Goal: Information Seeking & Learning: Learn about a topic

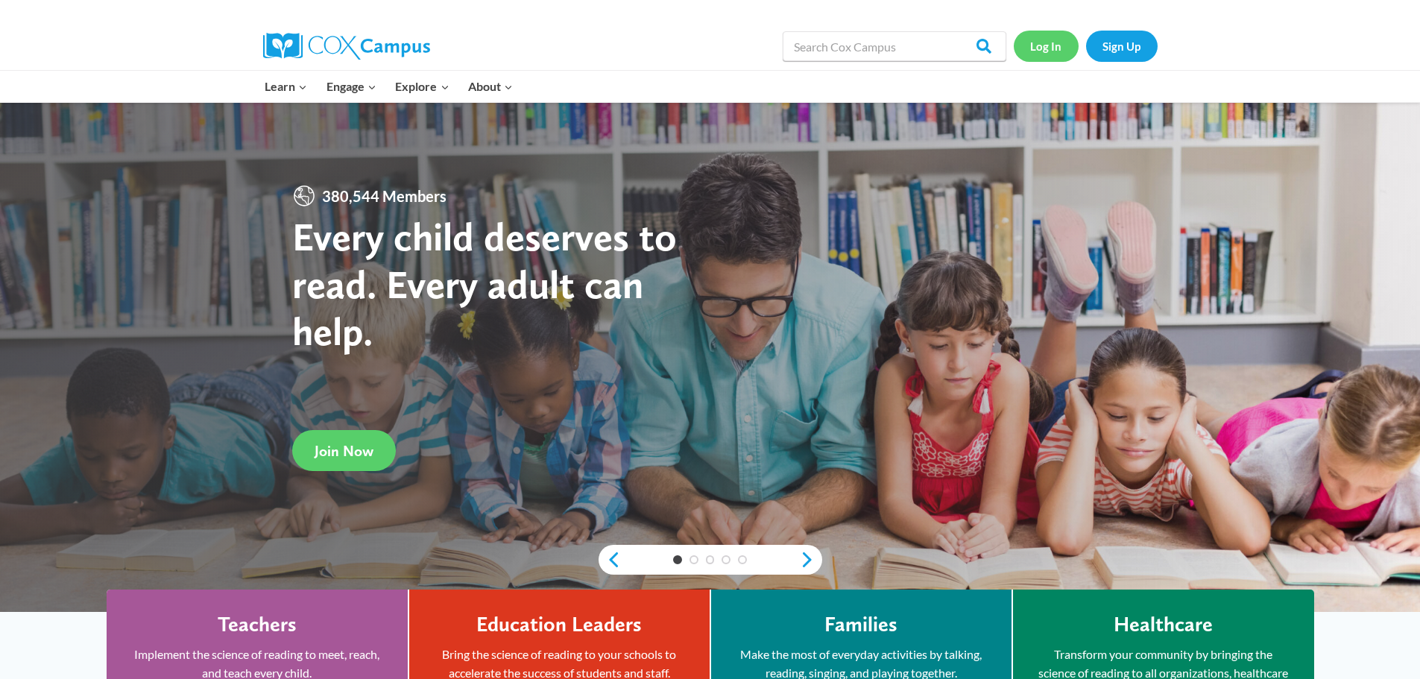
click at [1035, 45] on link "Log In" at bounding box center [1046, 46] width 65 height 31
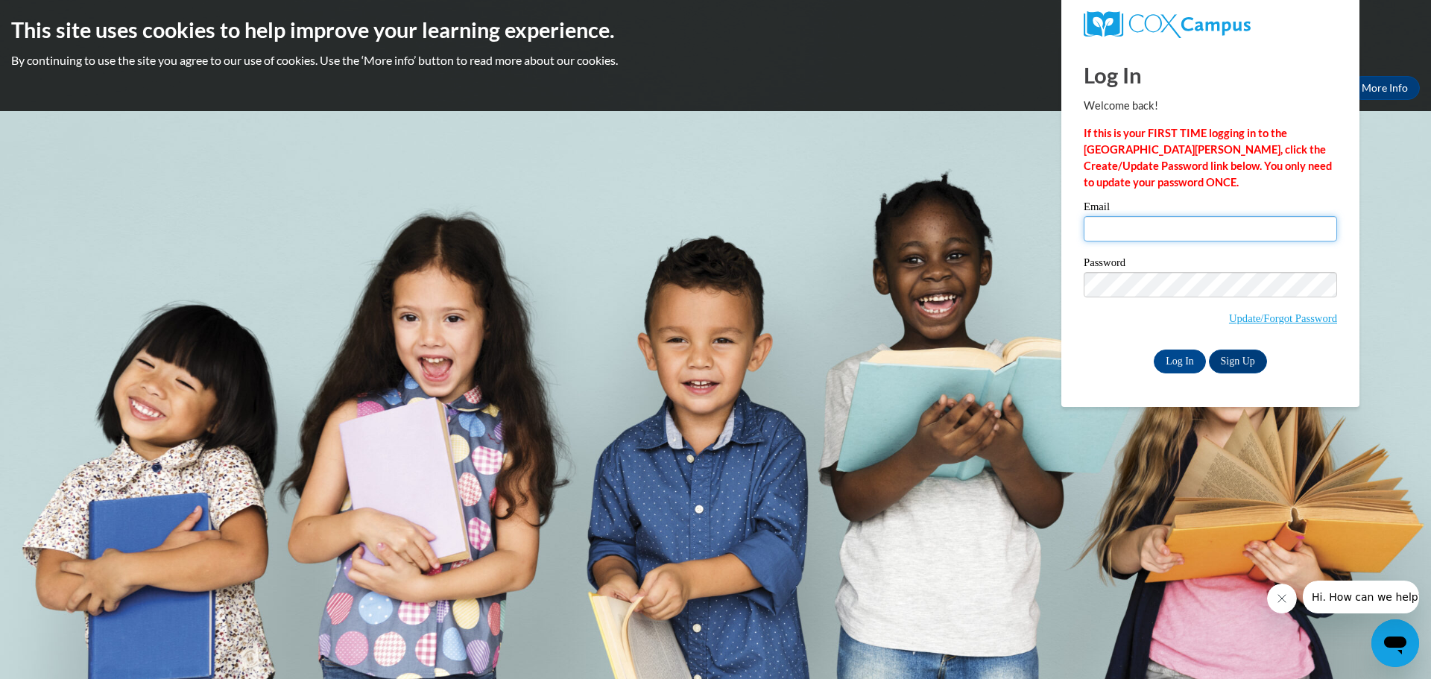
type input "yjackson@kusd.edu"
click at [1178, 354] on input "Log In" at bounding box center [1180, 362] width 52 height 24
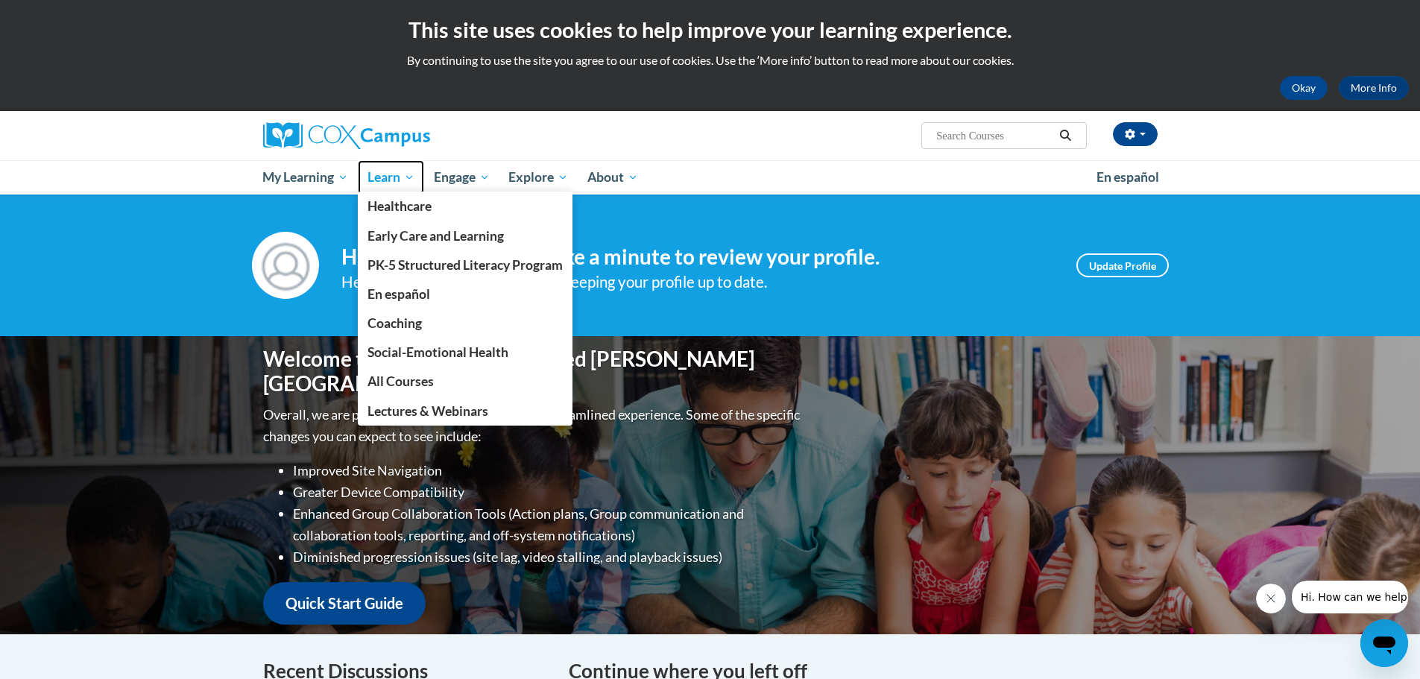
click at [380, 173] on span "Learn" at bounding box center [390, 177] width 47 height 18
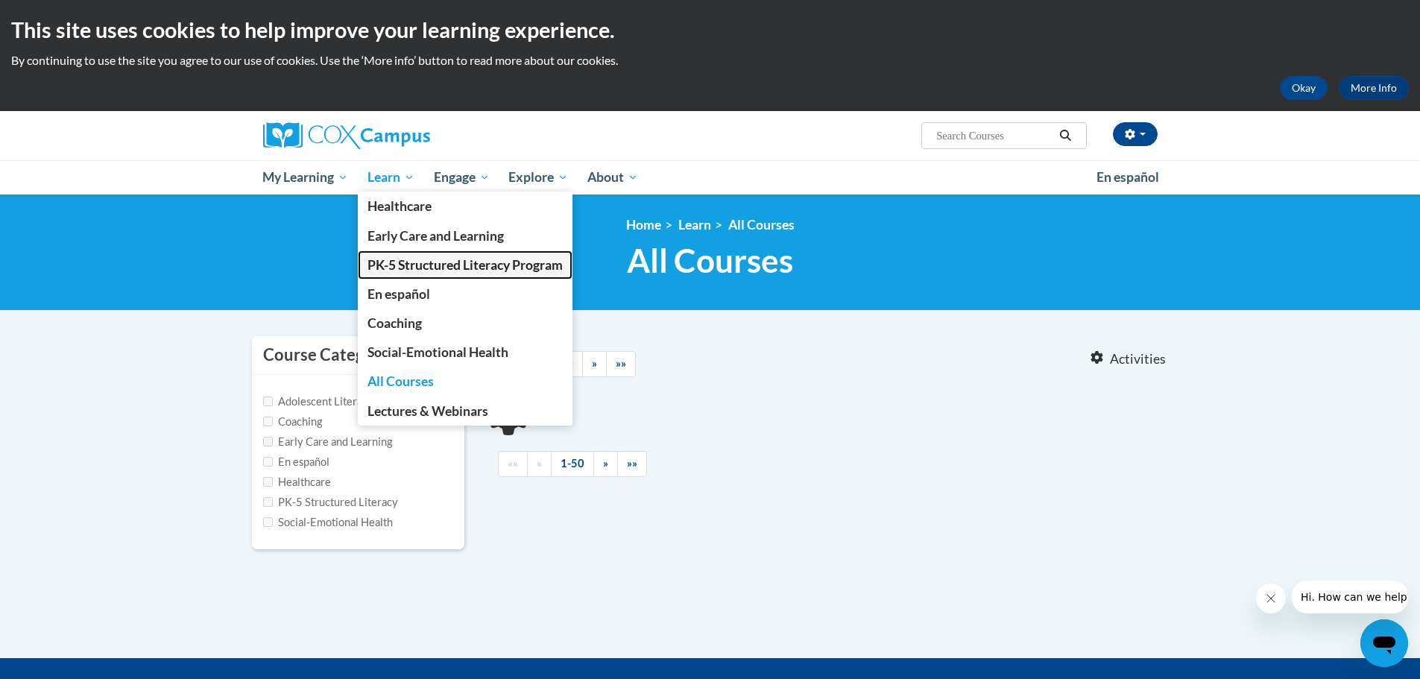
click at [408, 261] on span "PK-5 Structured Literacy Program" at bounding box center [464, 265] width 195 height 16
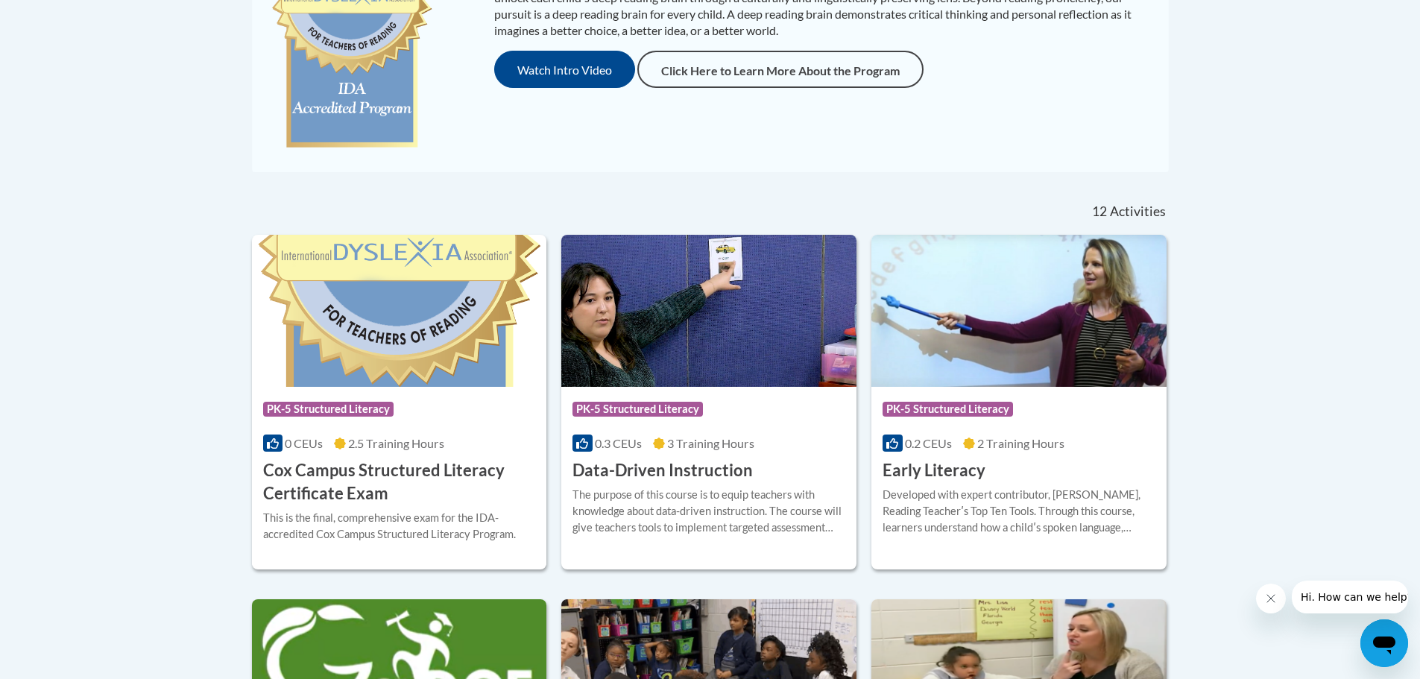
scroll to position [669, 0]
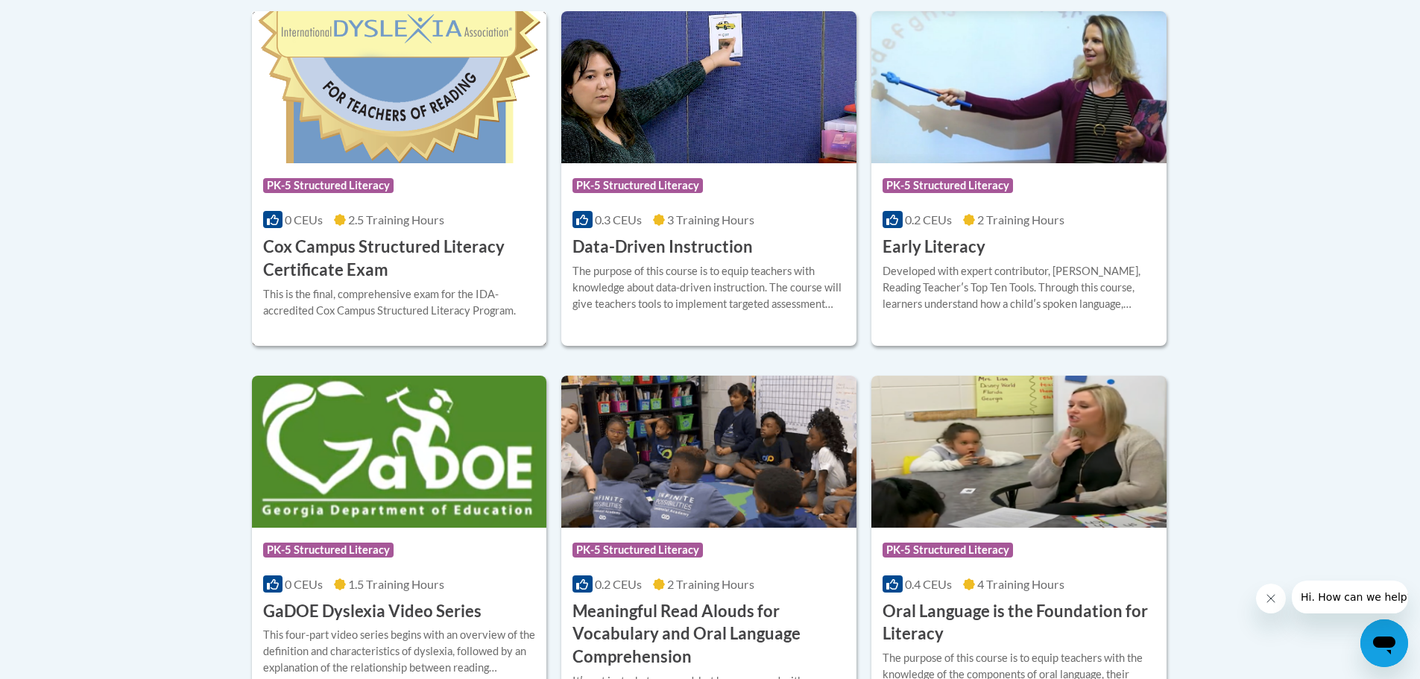
click at [367, 220] on span "2.5 Training Hours" at bounding box center [396, 219] width 96 height 14
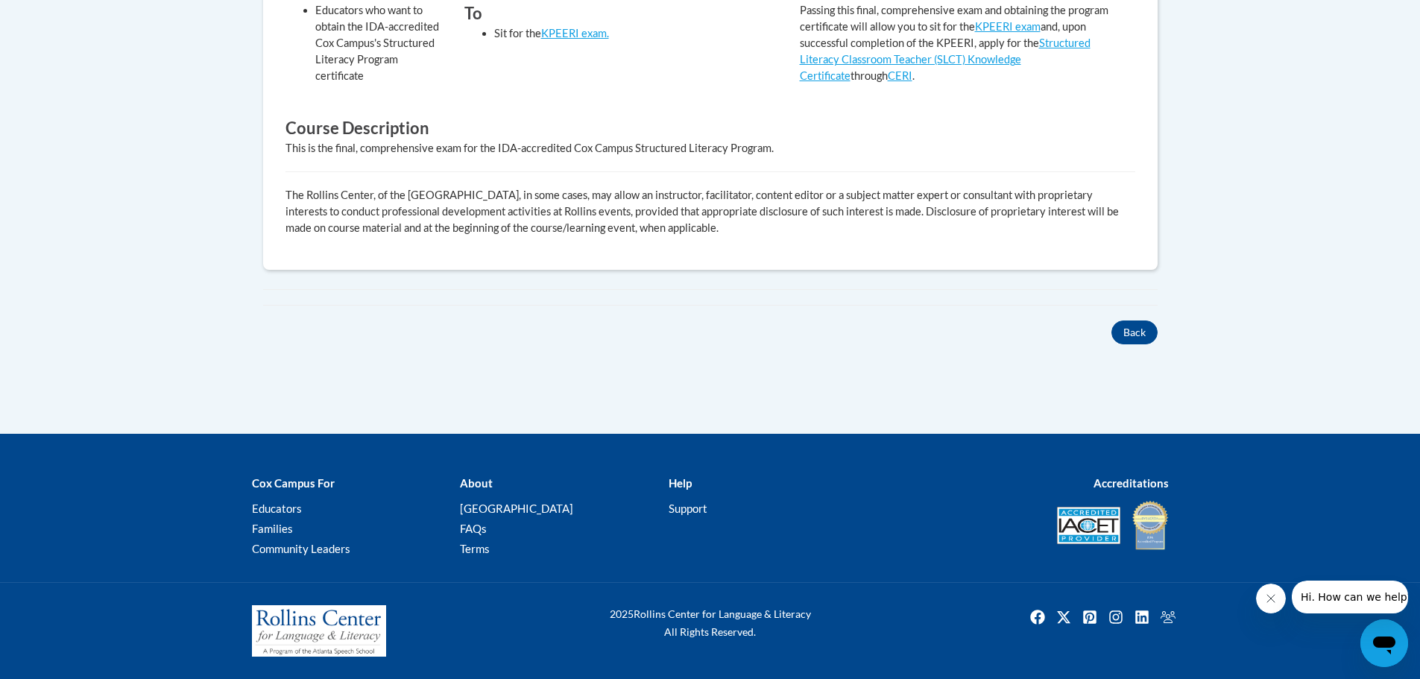
scroll to position [379, 0]
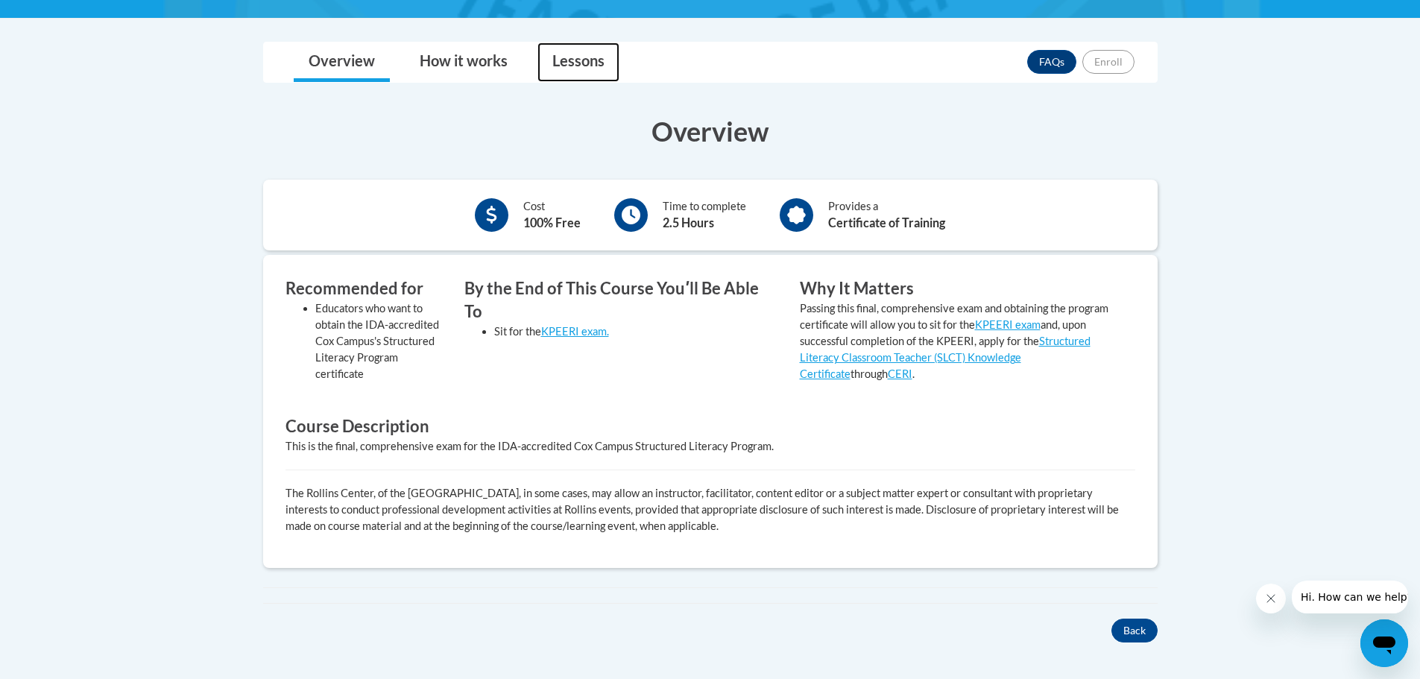
click at [578, 56] on link "Lessons" at bounding box center [578, 62] width 82 height 40
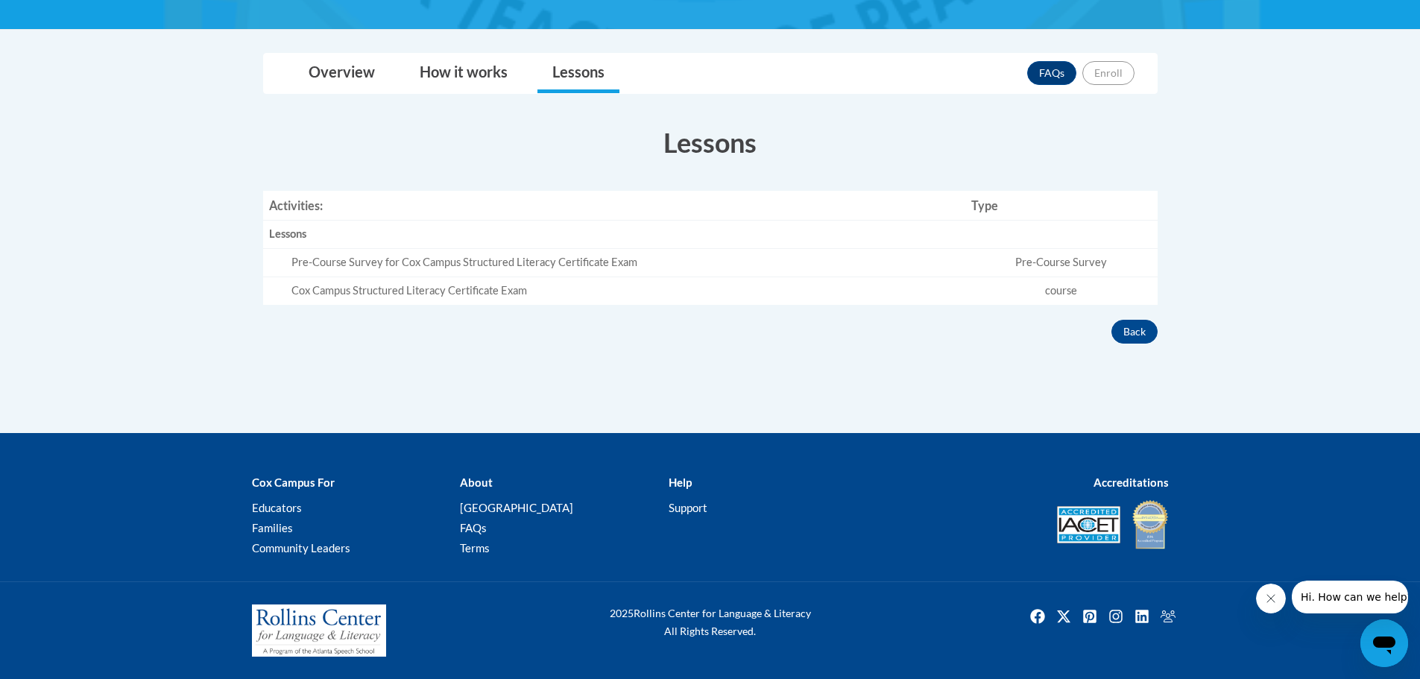
click at [534, 266] on div "Pre-Course Survey for Cox Campus Structured Literacy Certificate Exam" at bounding box center [625, 263] width 669 height 16
click at [579, 259] on div "Pre-Course Survey for Cox Campus Structured Literacy Certificate Exam" at bounding box center [625, 263] width 669 height 16
click at [1055, 262] on td "Pre-Course Survey" at bounding box center [1061, 263] width 192 height 28
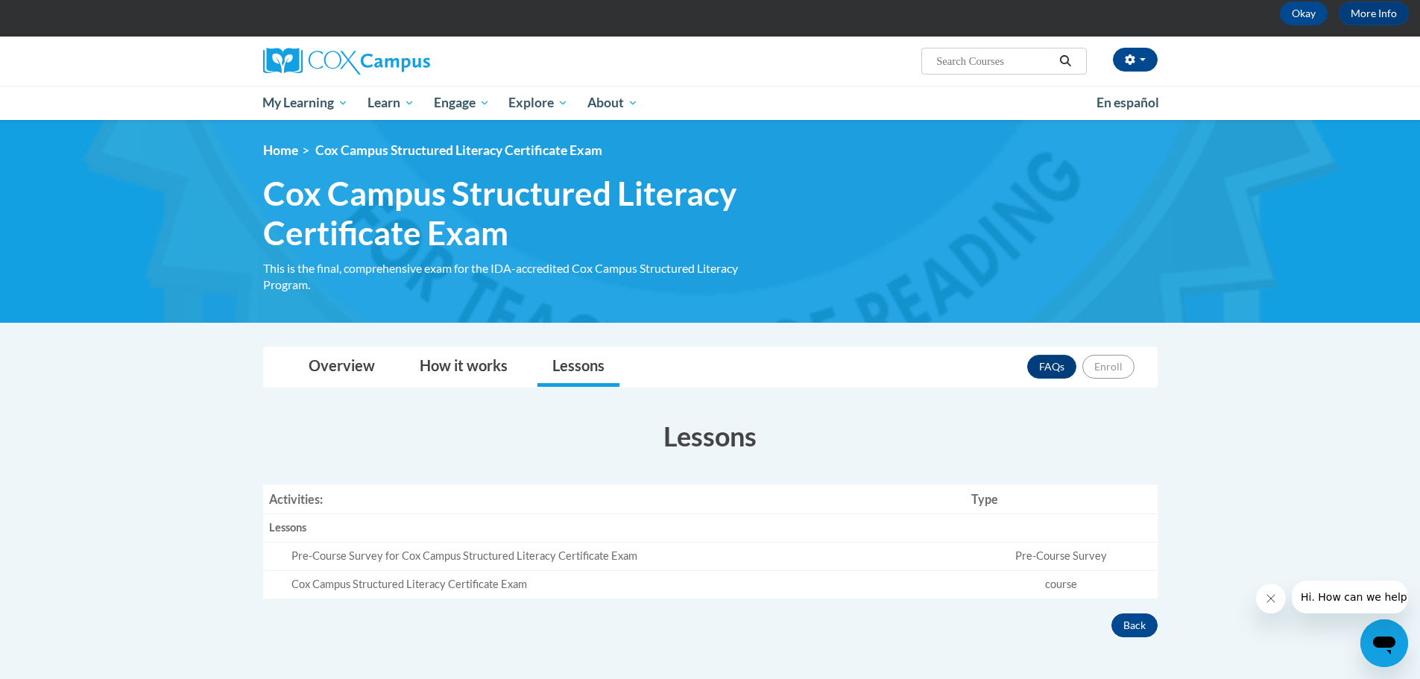
scroll to position [149, 0]
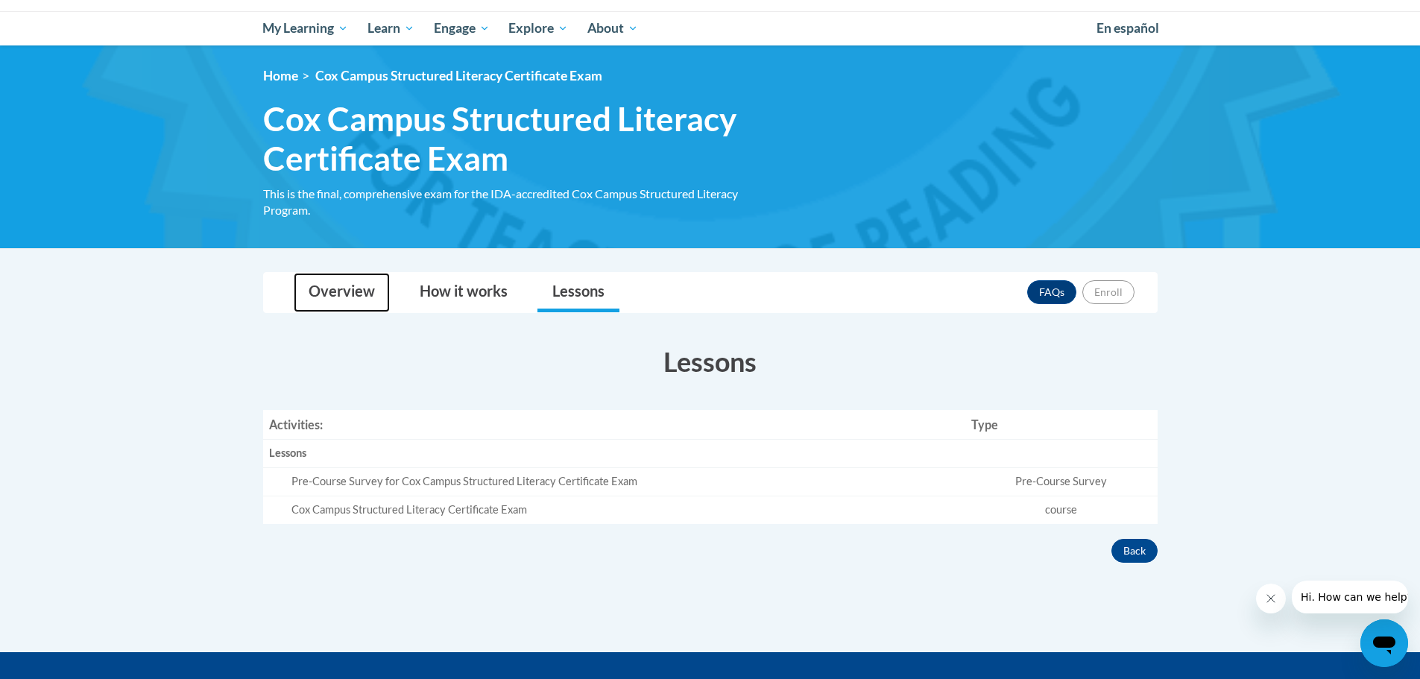
click at [358, 291] on link "Overview" at bounding box center [342, 293] width 96 height 40
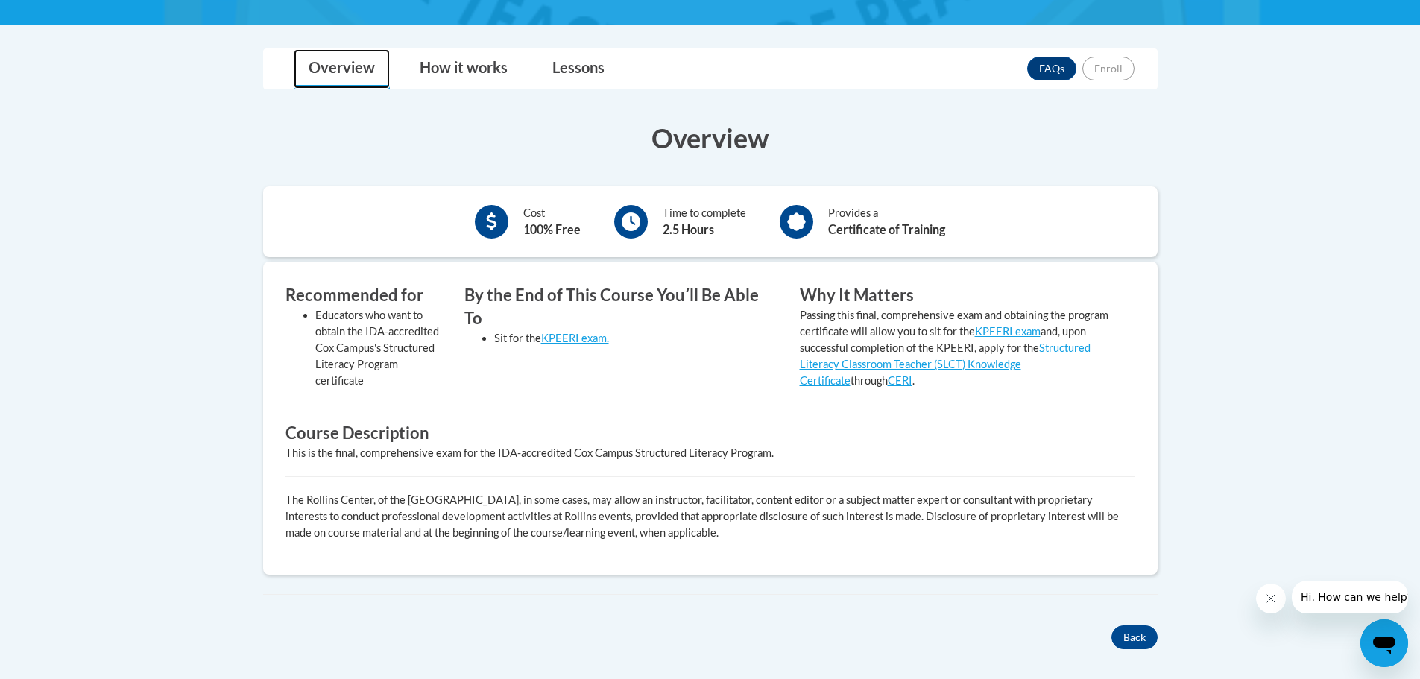
scroll to position [298, 0]
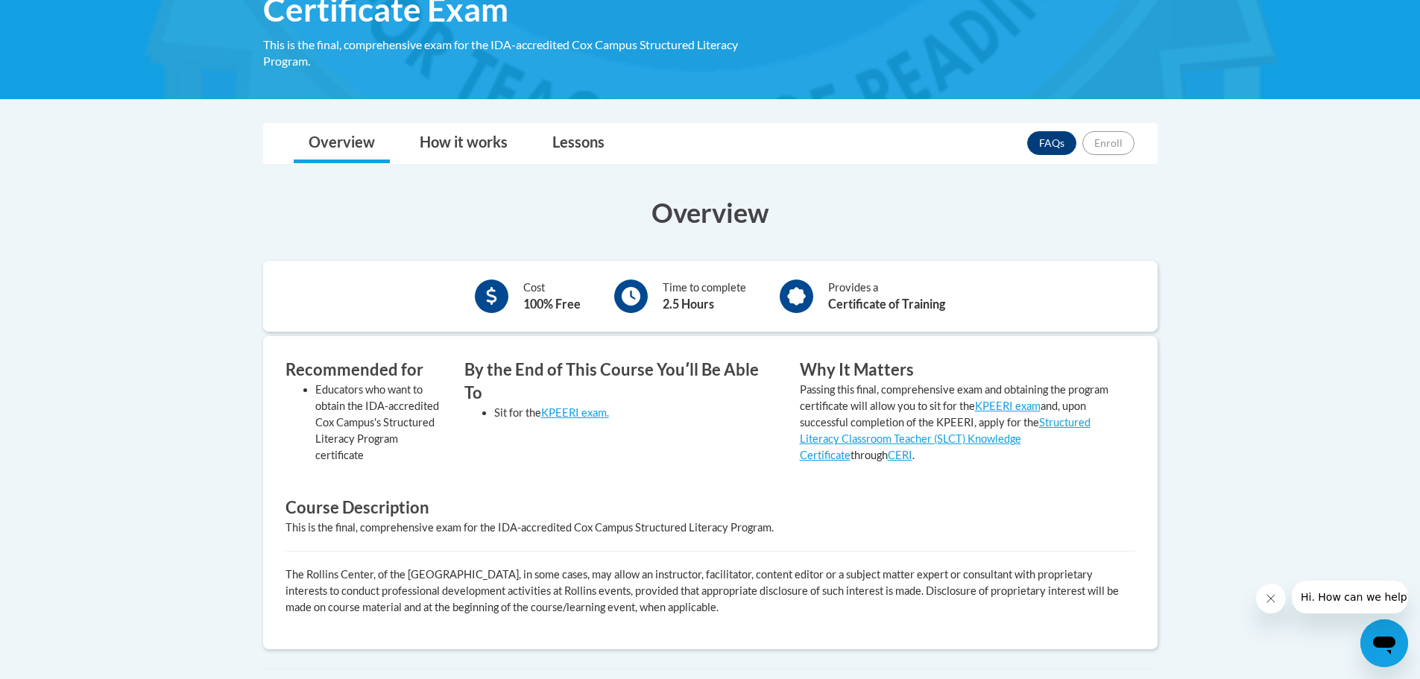
click at [686, 280] on div "Time to complete 2.5 Hours" at bounding box center [704, 297] width 83 height 34
click at [714, 303] on b "2.5 Hours" at bounding box center [688, 304] width 51 height 14
click at [567, 406] on link "KPEERI exam." at bounding box center [575, 412] width 68 height 13
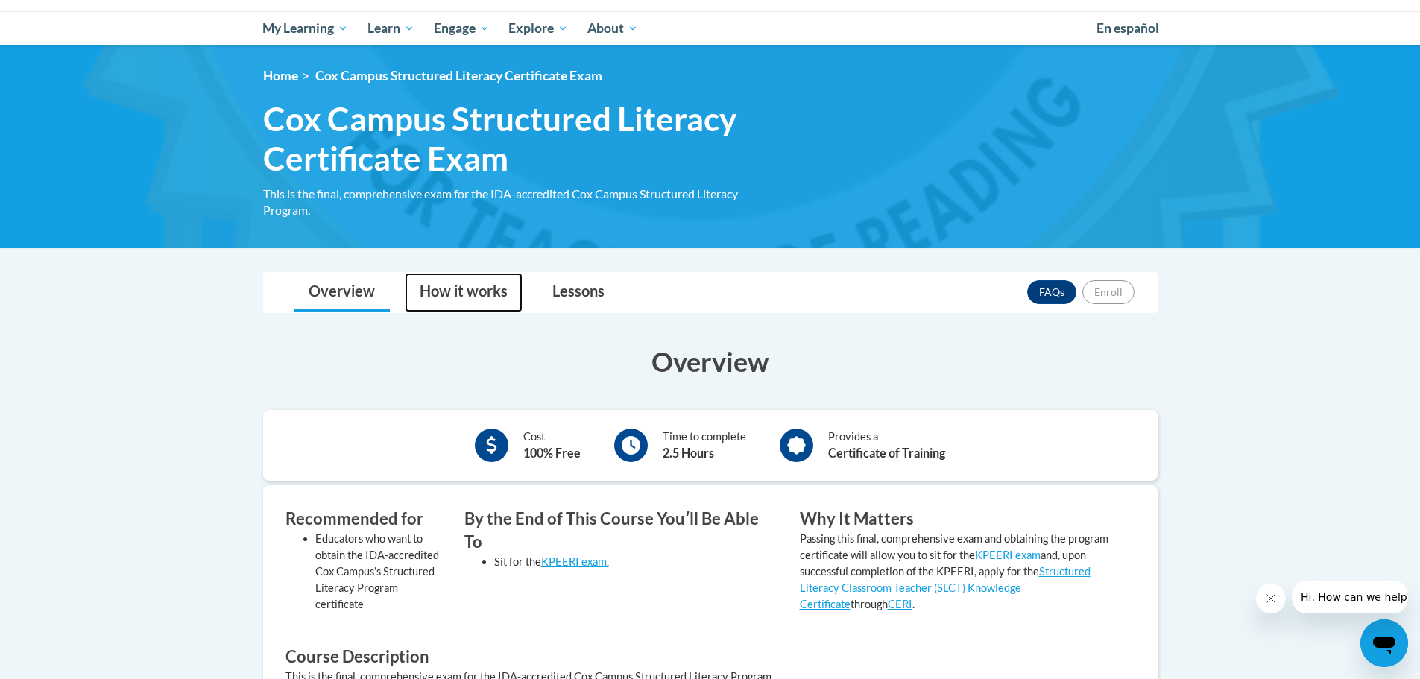
click at [465, 289] on link "How it works" at bounding box center [464, 293] width 118 height 40
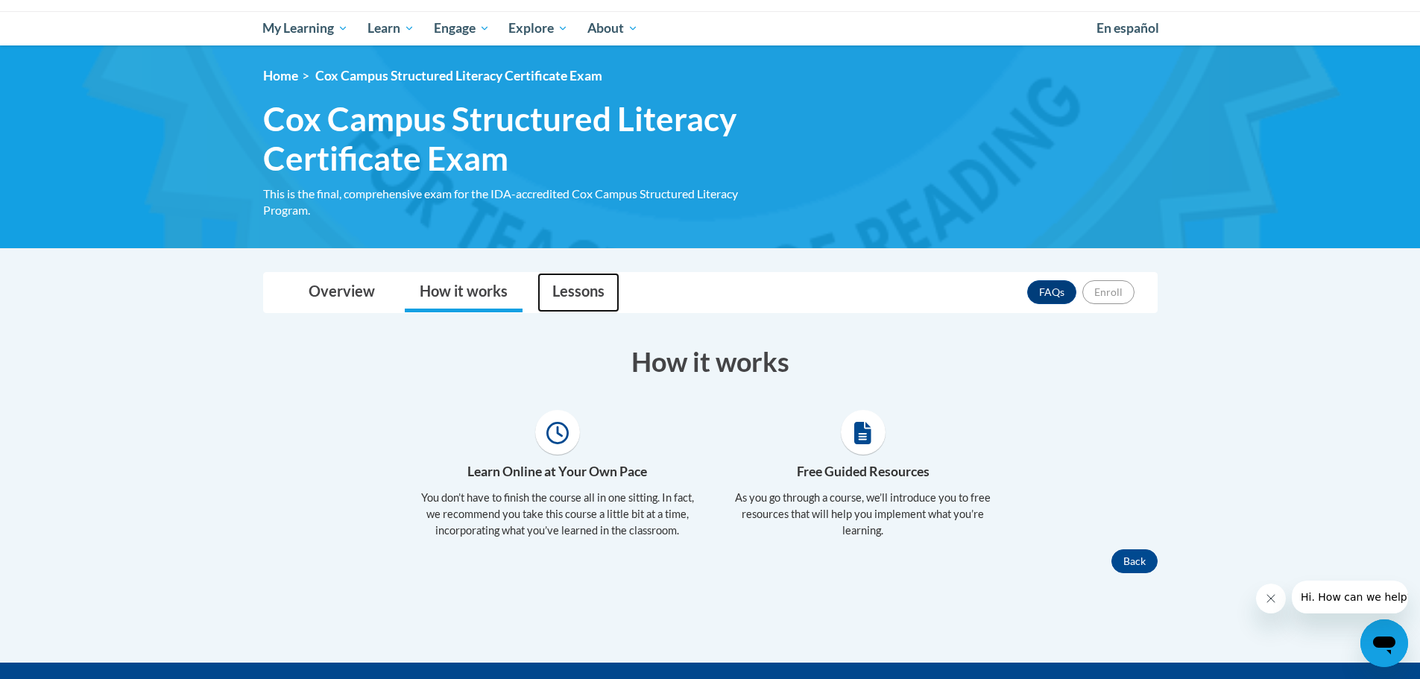
click at [581, 285] on link "Lessons" at bounding box center [578, 293] width 82 height 40
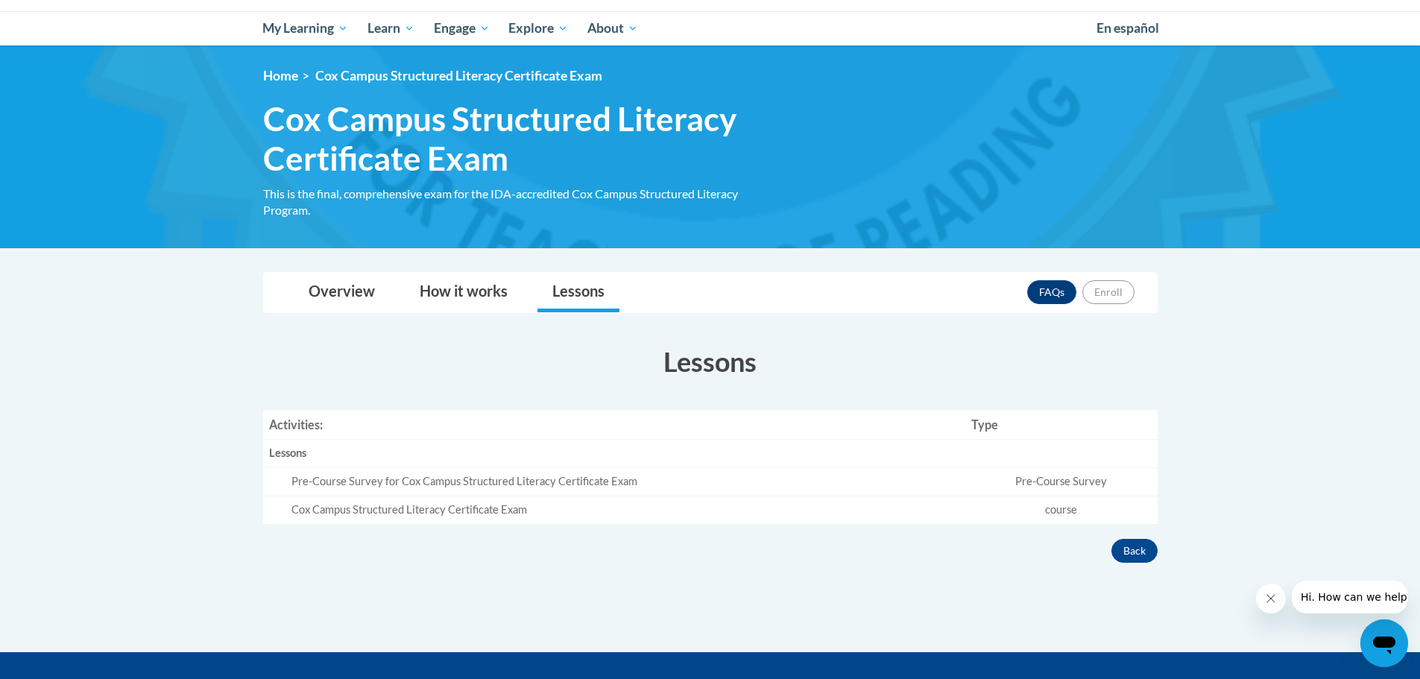
click at [429, 470] on td "Pre-Course Survey for Cox Campus Structured Literacy Certificate Exam" at bounding box center [614, 482] width 703 height 28
click at [444, 429] on th "Activities:" at bounding box center [614, 425] width 703 height 30
click at [485, 473] on td "Pre-Course Survey for Cox Campus Structured Literacy Certificate Exam" at bounding box center [614, 482] width 703 height 28
click at [499, 486] on div "Pre-Course Survey for Cox Campus Structured Literacy Certificate Exam" at bounding box center [625, 482] width 669 height 16
click at [501, 484] on div "Pre-Course Survey for Cox Campus Structured Literacy Certificate Exam" at bounding box center [625, 482] width 669 height 16
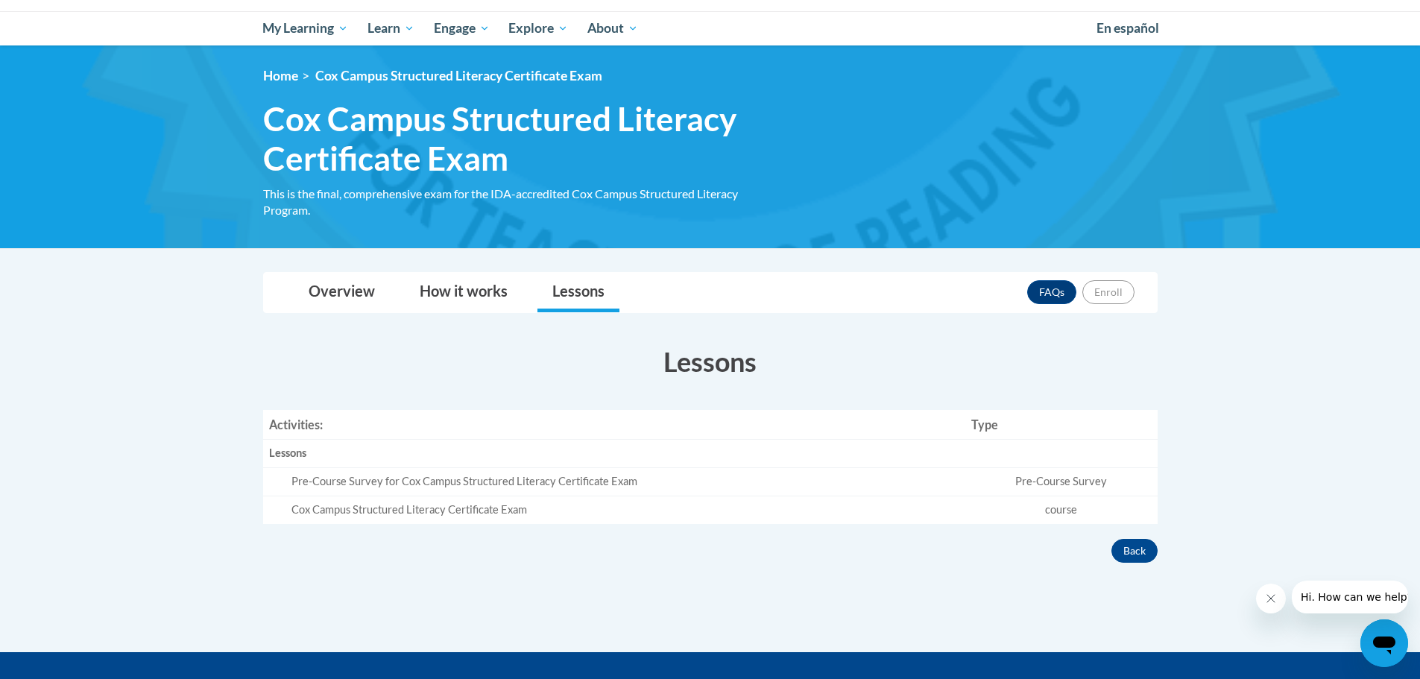
click at [1055, 470] on td "Pre-Course Survey" at bounding box center [1061, 482] width 192 height 28
click at [1049, 476] on td "Pre-Course Survey" at bounding box center [1061, 482] width 192 height 28
click at [888, 514] on div "Cox Campus Structured Literacy Certificate Exam" at bounding box center [625, 510] width 669 height 16
